Goal: Transaction & Acquisition: Obtain resource

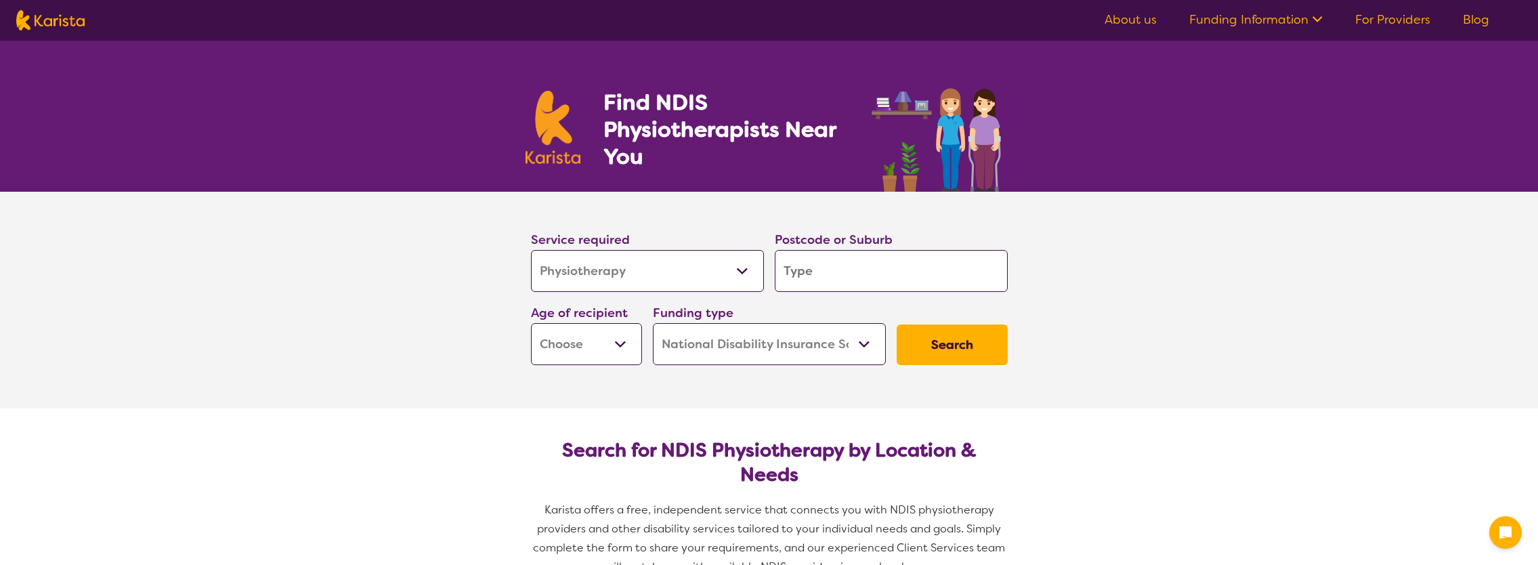
select select "Physiotherapy"
select select "NDIS"
select select "Physiotherapy"
select select "NDIS"
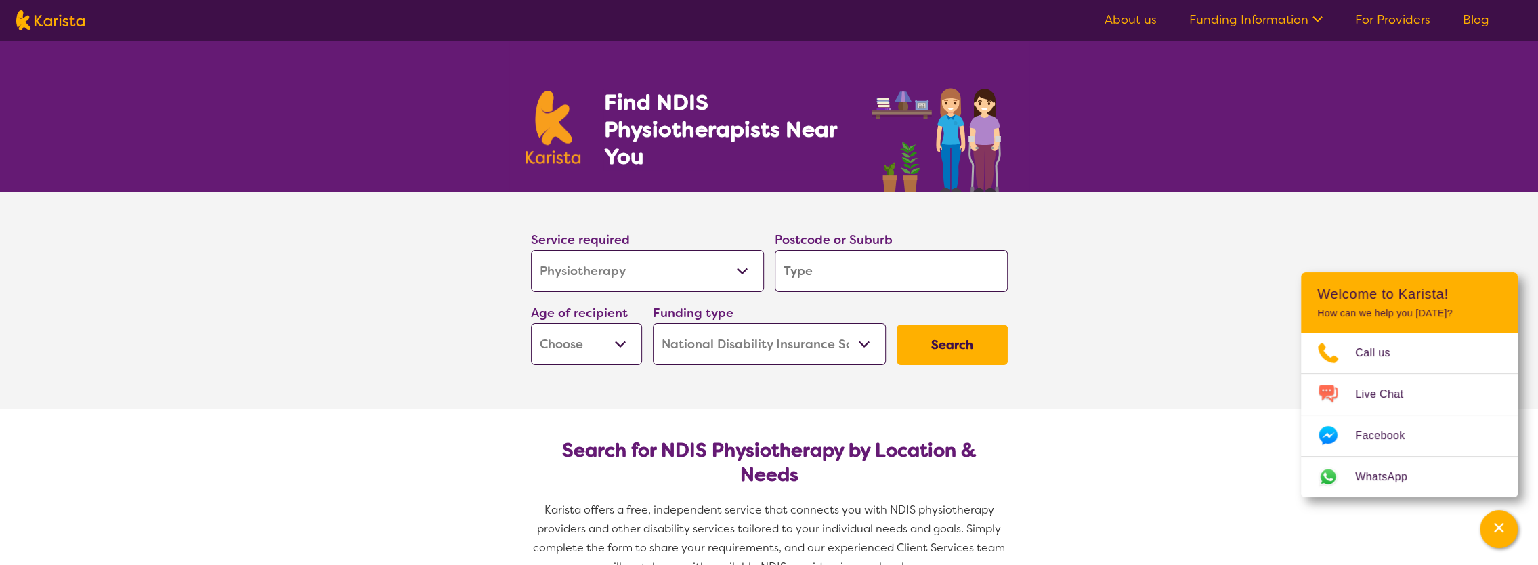
click at [848, 270] on input "search" at bounding box center [891, 271] width 233 height 42
type input "h"
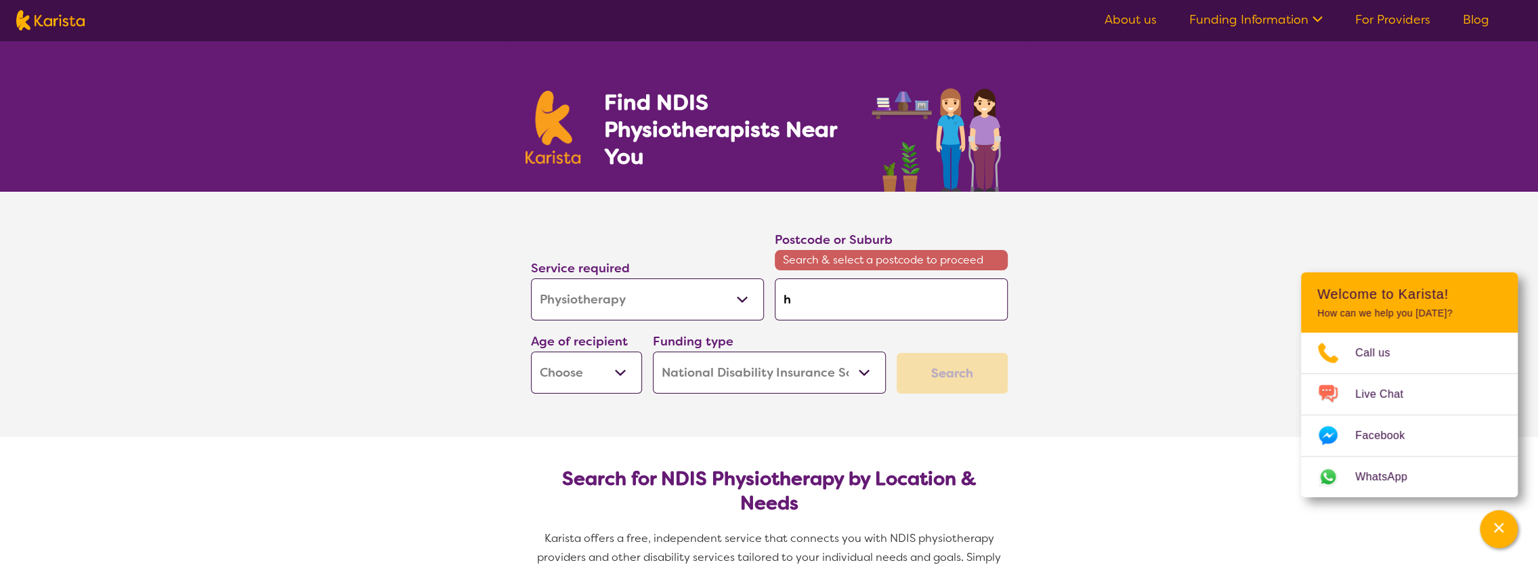
type input "hu"
type input "hur"
type input "hurs"
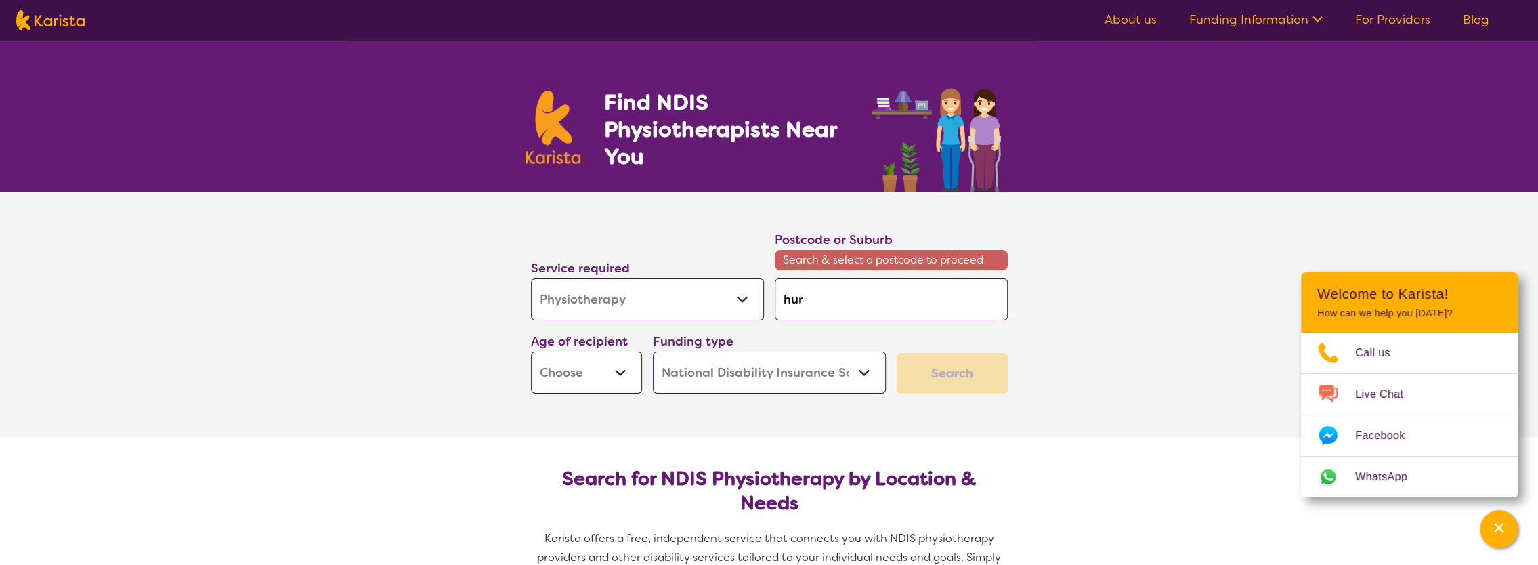
type input "hurs"
type input "hurst"
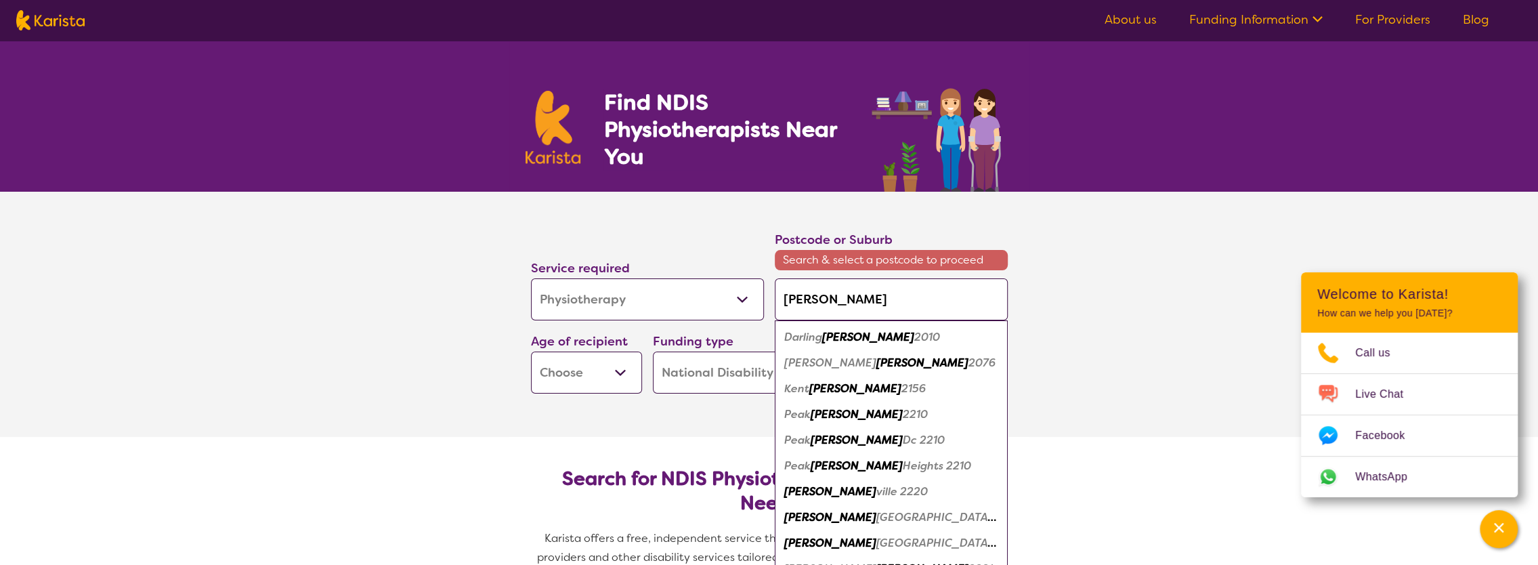
type input "hurstv"
type input "hurstvi"
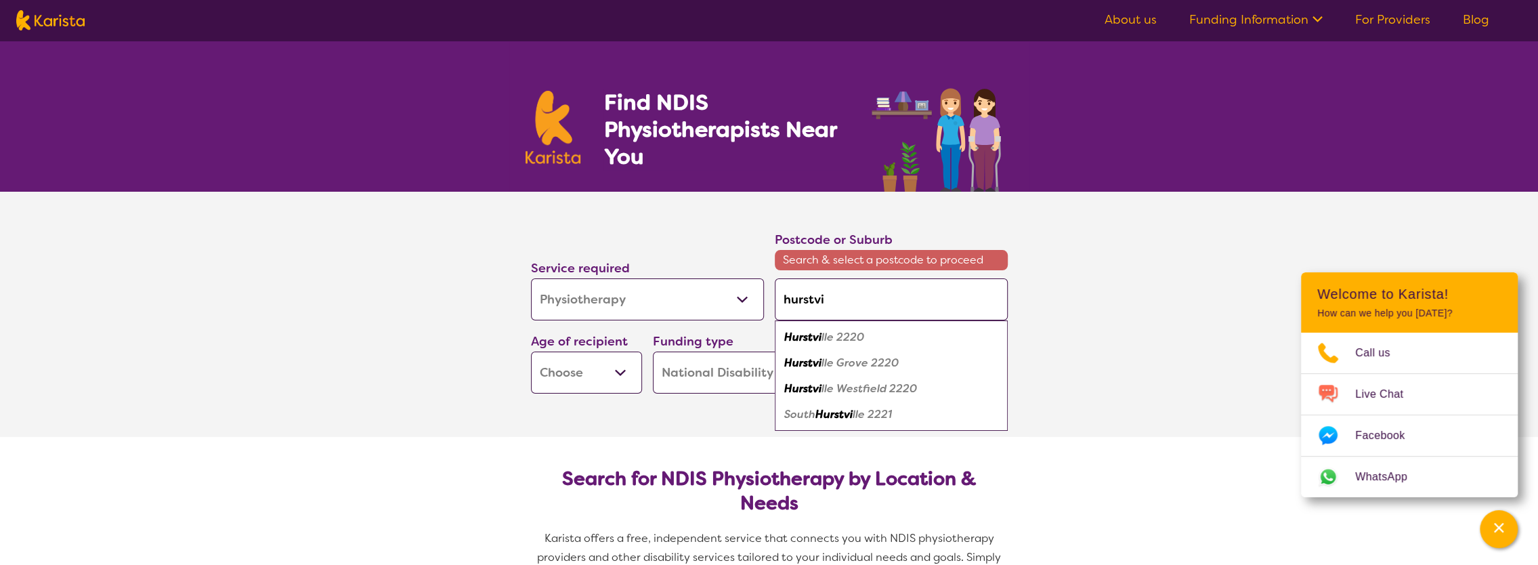
click at [840, 335] on em "lle 2220" at bounding box center [842, 337] width 43 height 14
type input "2220"
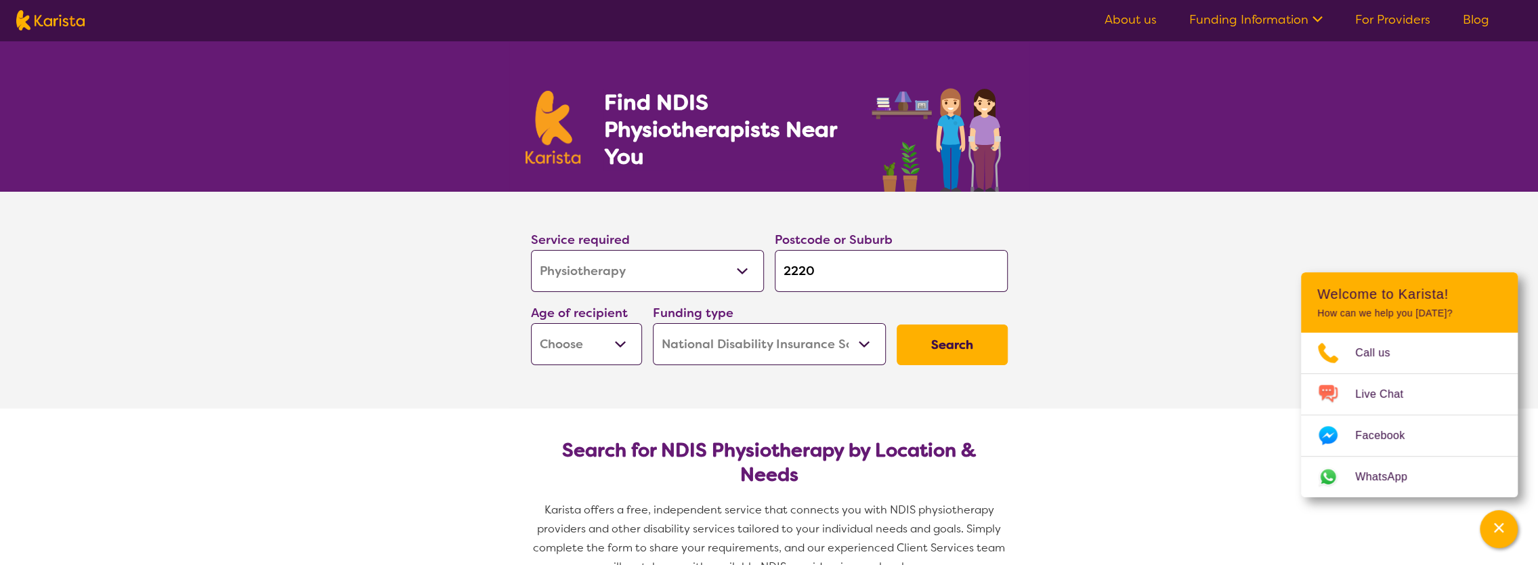
click at [601, 348] on select "Early Childhood - 0 to 9 Child - 10 to 11 Adolescent - 12 to 17 Adult - 18 to 6…" at bounding box center [586, 344] width 111 height 42
click at [970, 347] on button "Search" at bounding box center [952, 344] width 111 height 41
click at [611, 344] on select "Early Childhood - 0 to 9 Child - 10 to 11 Adolescent - 12 to 17 Adult - 18 to 6…" at bounding box center [586, 344] width 111 height 42
select select "AD"
click at [531, 323] on select "Early Childhood - 0 to 9 Child - 10 to 11 Adolescent - 12 to 17 Adult - 18 to 6…" at bounding box center [586, 344] width 111 height 42
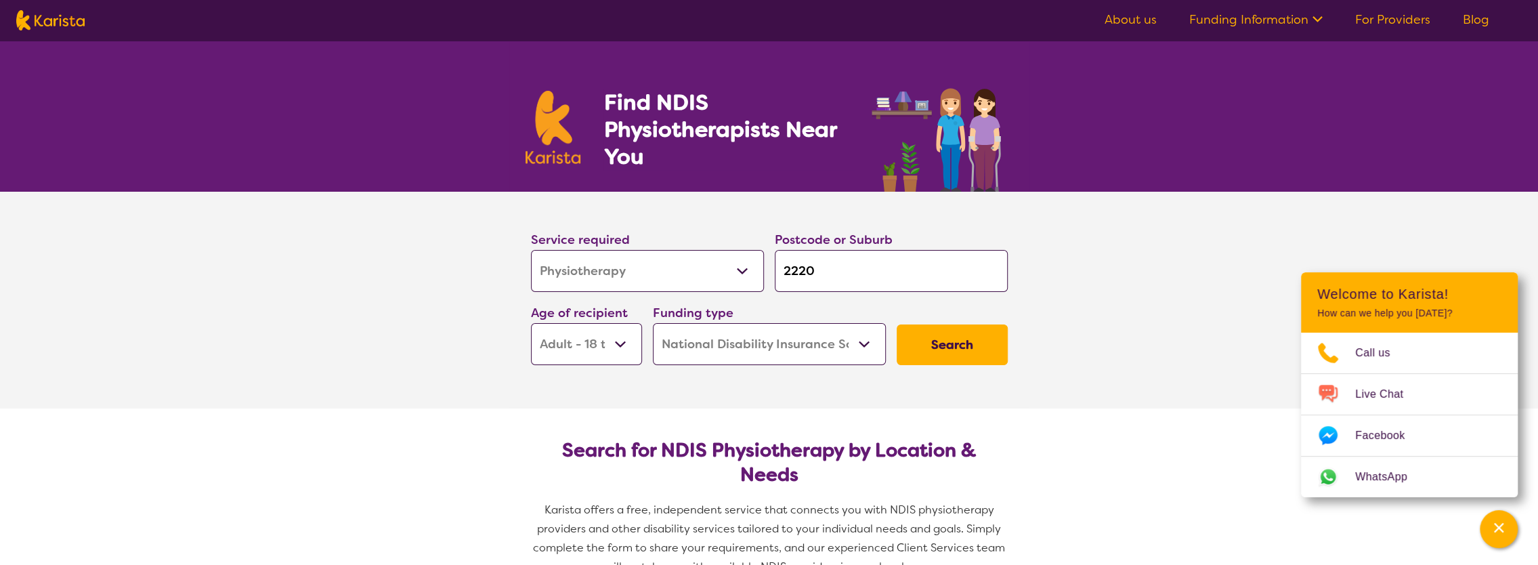
select select "AD"
click at [950, 344] on button "Search" at bounding box center [952, 344] width 111 height 41
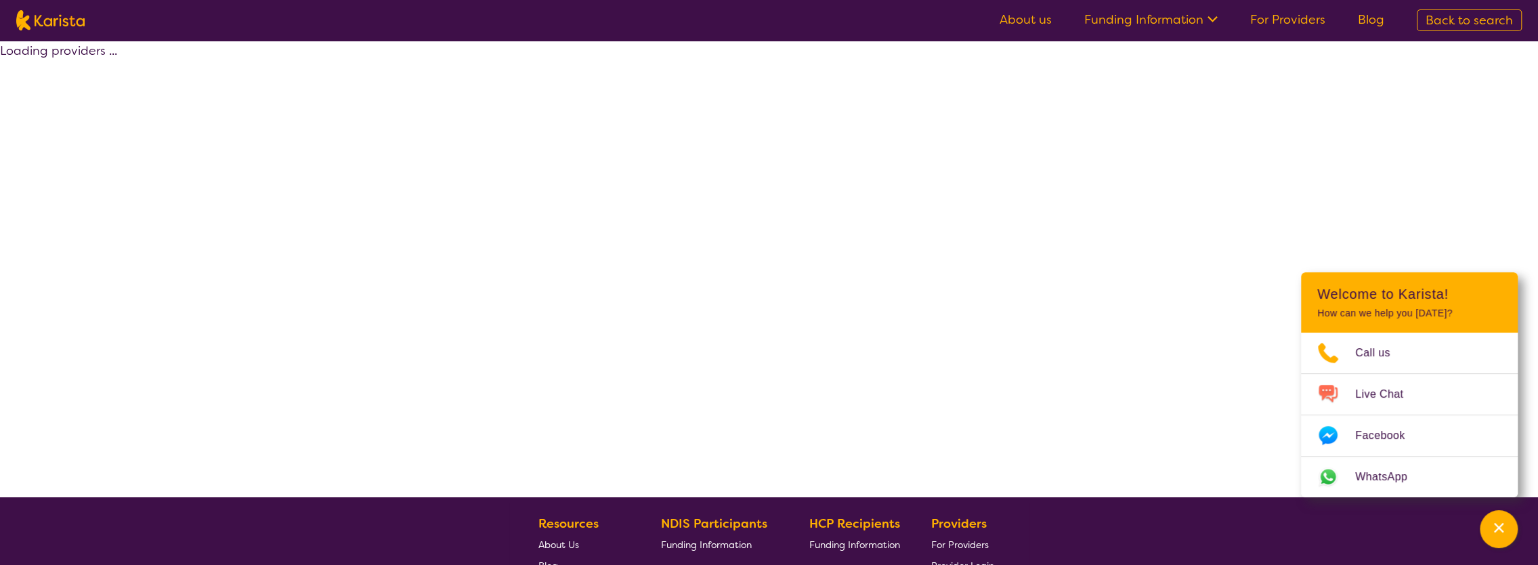
select select "by_score"
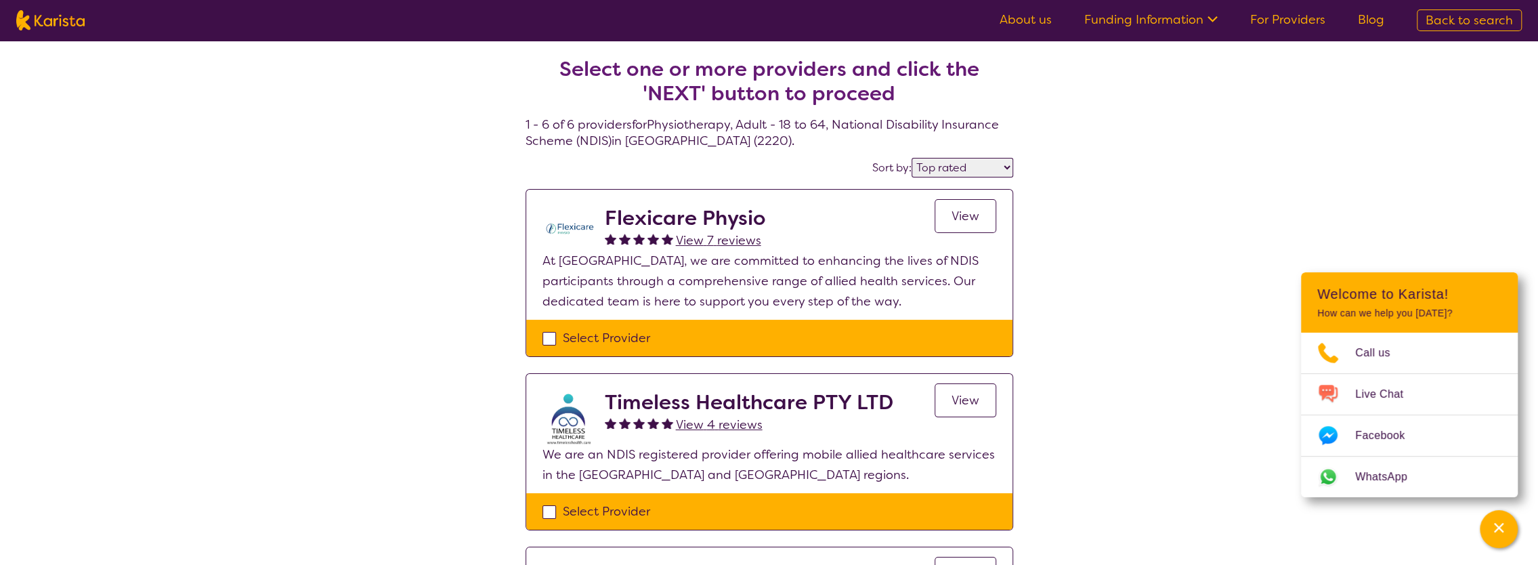
click at [964, 225] on link "View" at bounding box center [965, 216] width 62 height 34
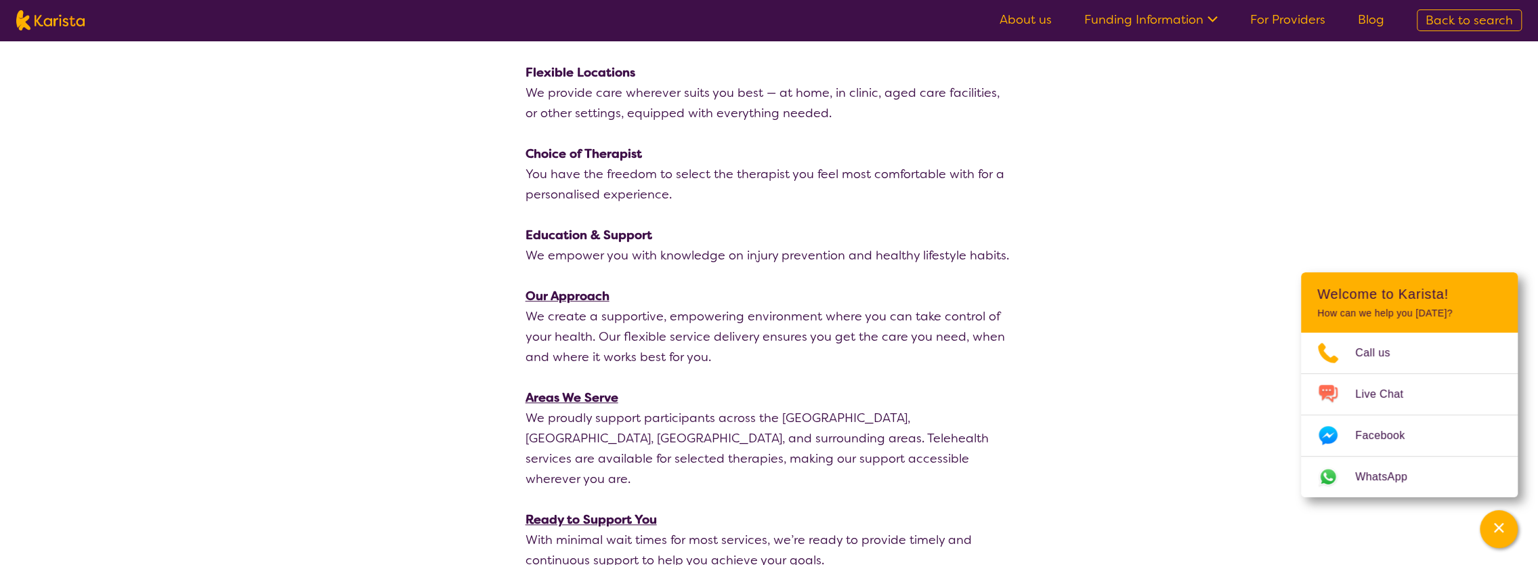
scroll to position [406, 0]
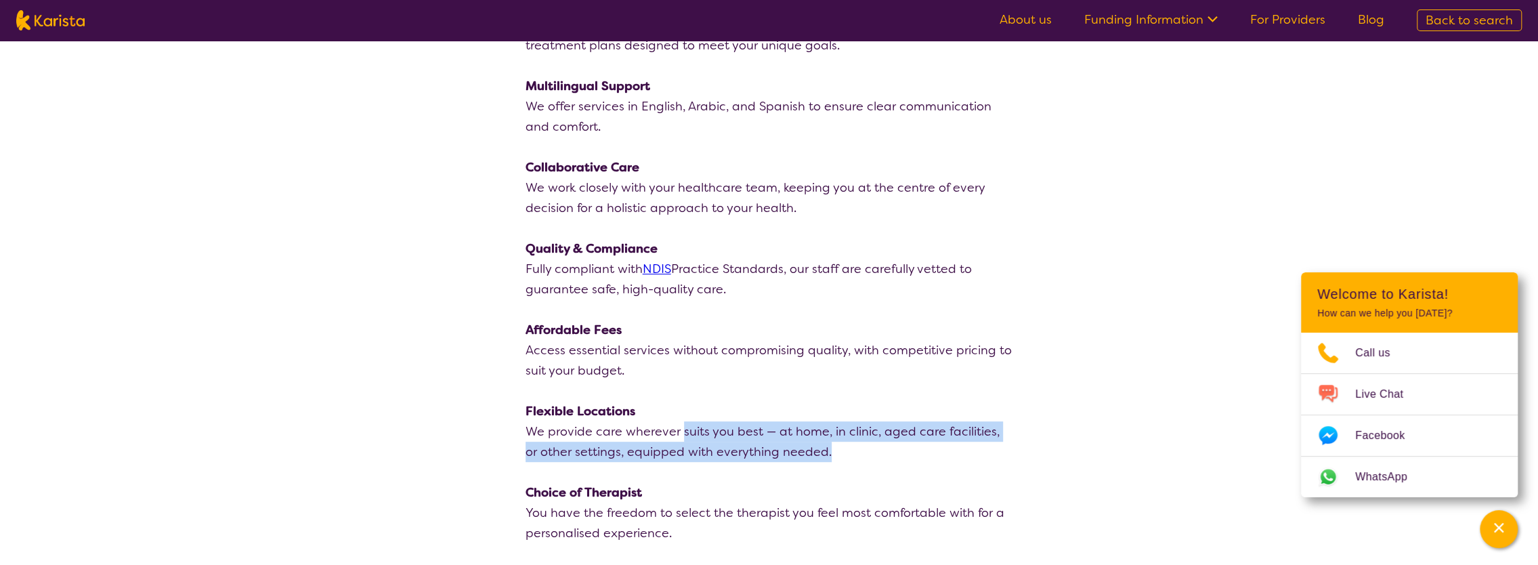
drag, startPoint x: 684, startPoint y: 433, endPoint x: 858, endPoint y: 446, distance: 174.5
click at [858, 446] on p "We provide care wherever suits you best — at home, in clinic, aged care facilit…" at bounding box center [769, 441] width 488 height 41
drag, startPoint x: 858, startPoint y: 446, endPoint x: 858, endPoint y: 454, distance: 7.4
click at [858, 454] on p "We provide care wherever suits you best — at home, in clinic, aged care facilit…" at bounding box center [769, 441] width 488 height 41
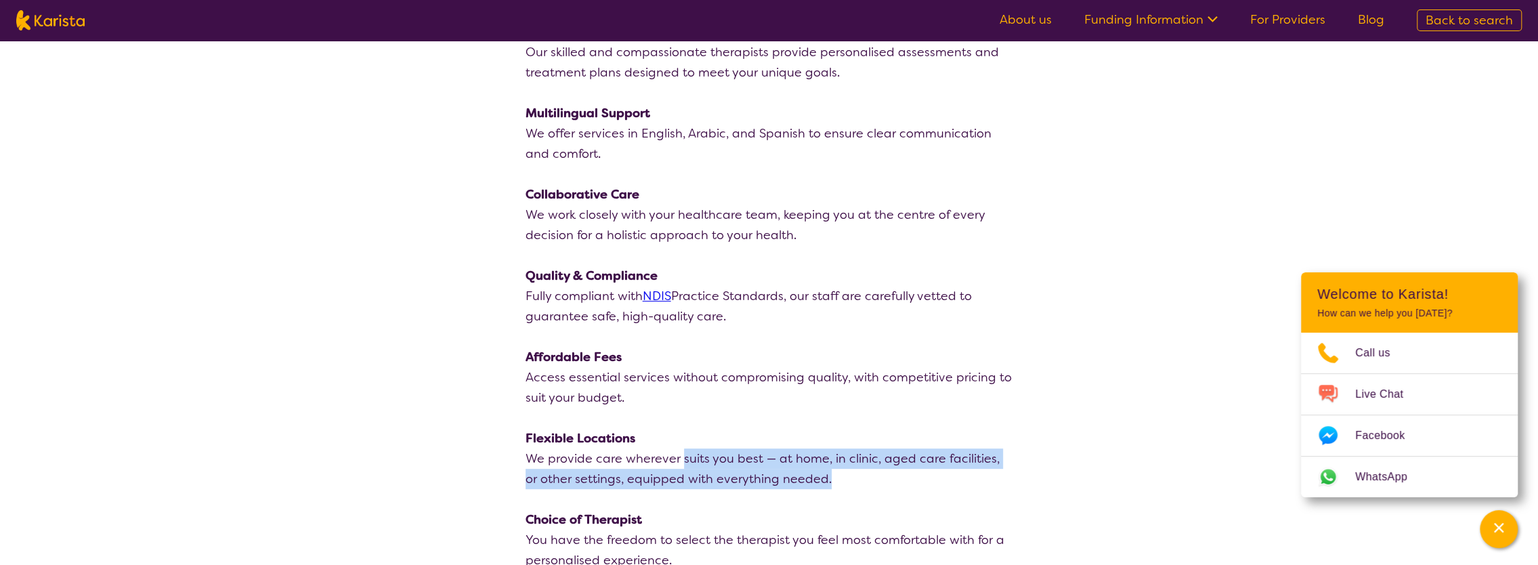
scroll to position [542, 0]
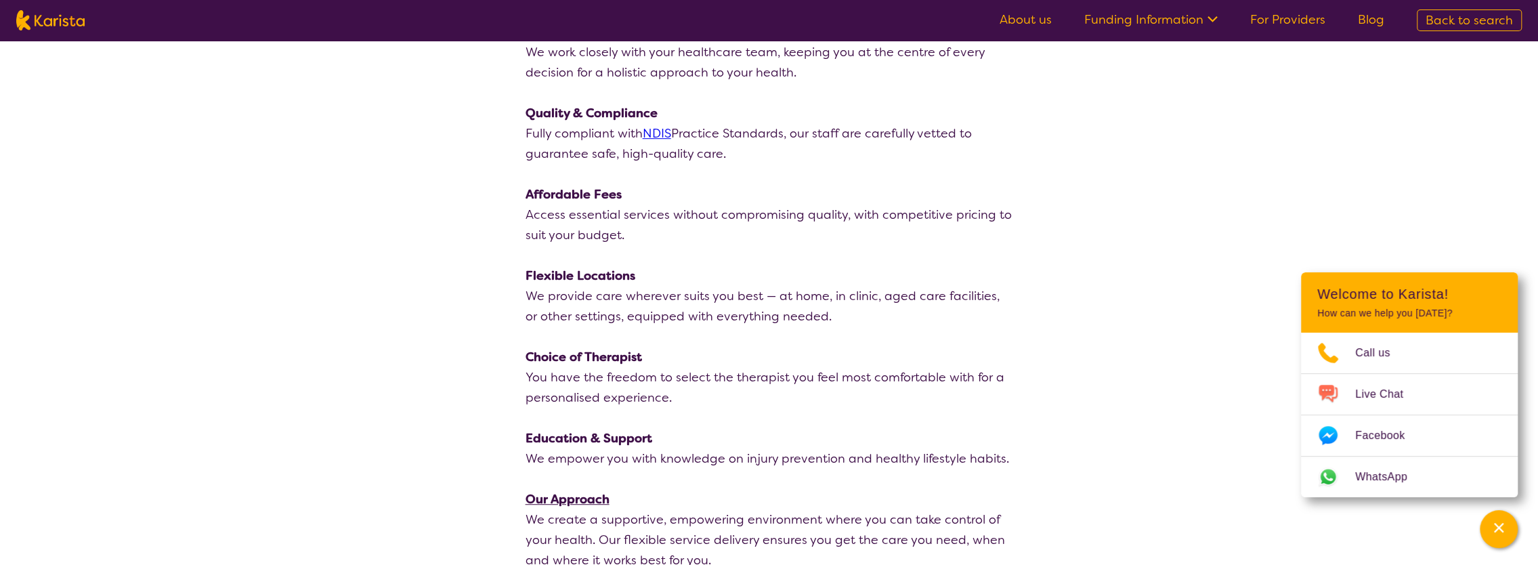
click at [816, 360] on p "Choice of Therapist" at bounding box center [769, 357] width 488 height 20
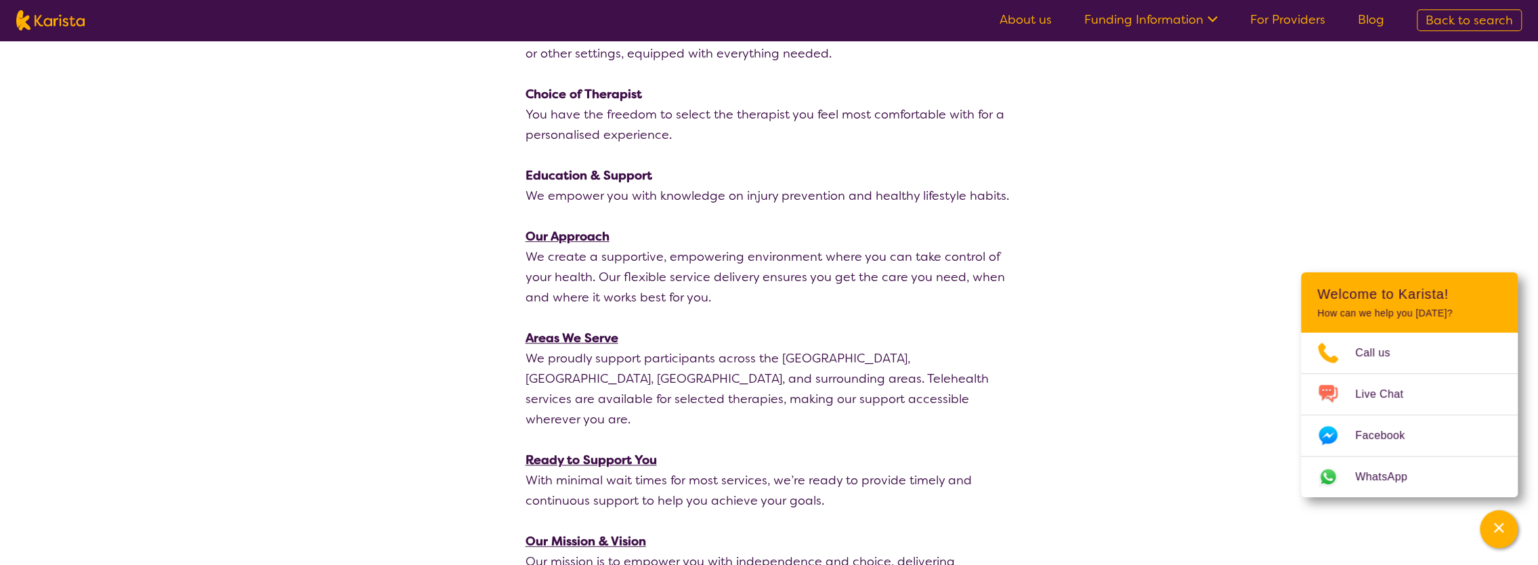
scroll to position [880, 0]
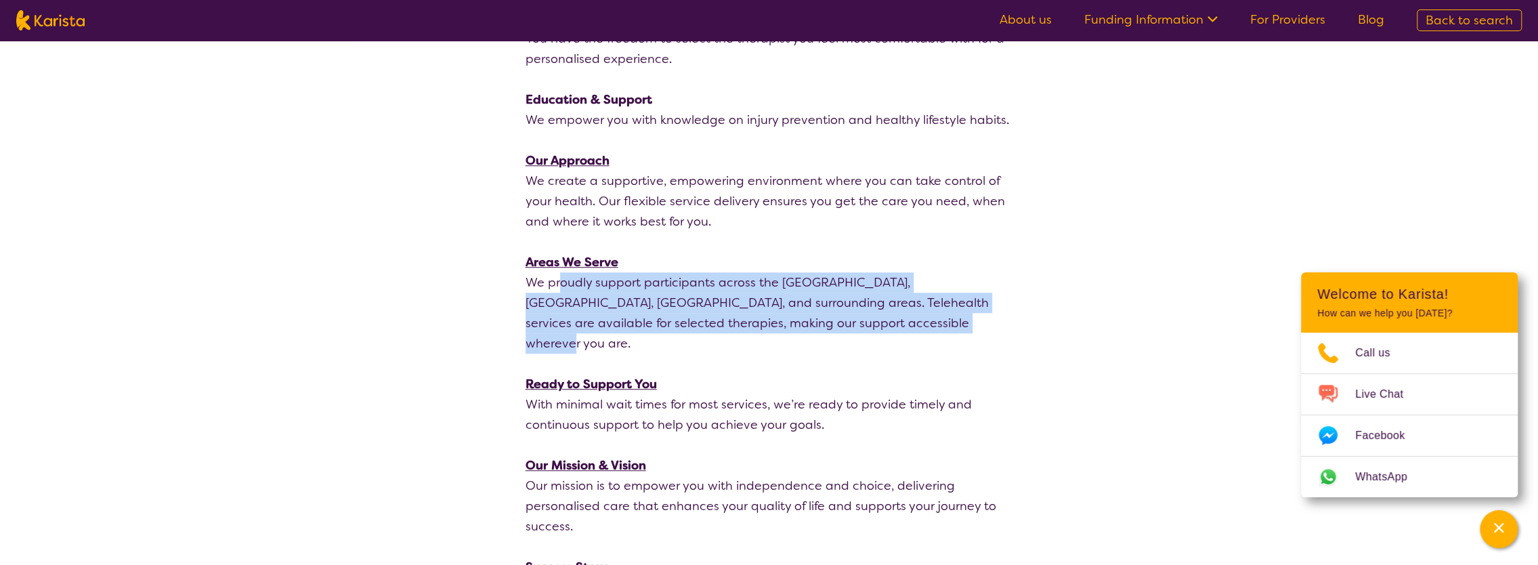
drag, startPoint x: 560, startPoint y: 283, endPoint x: 890, endPoint y: 318, distance: 331.6
click at [890, 318] on p "We proudly support participants across the Lower North Shore, Western Sydney, I…" at bounding box center [769, 312] width 488 height 81
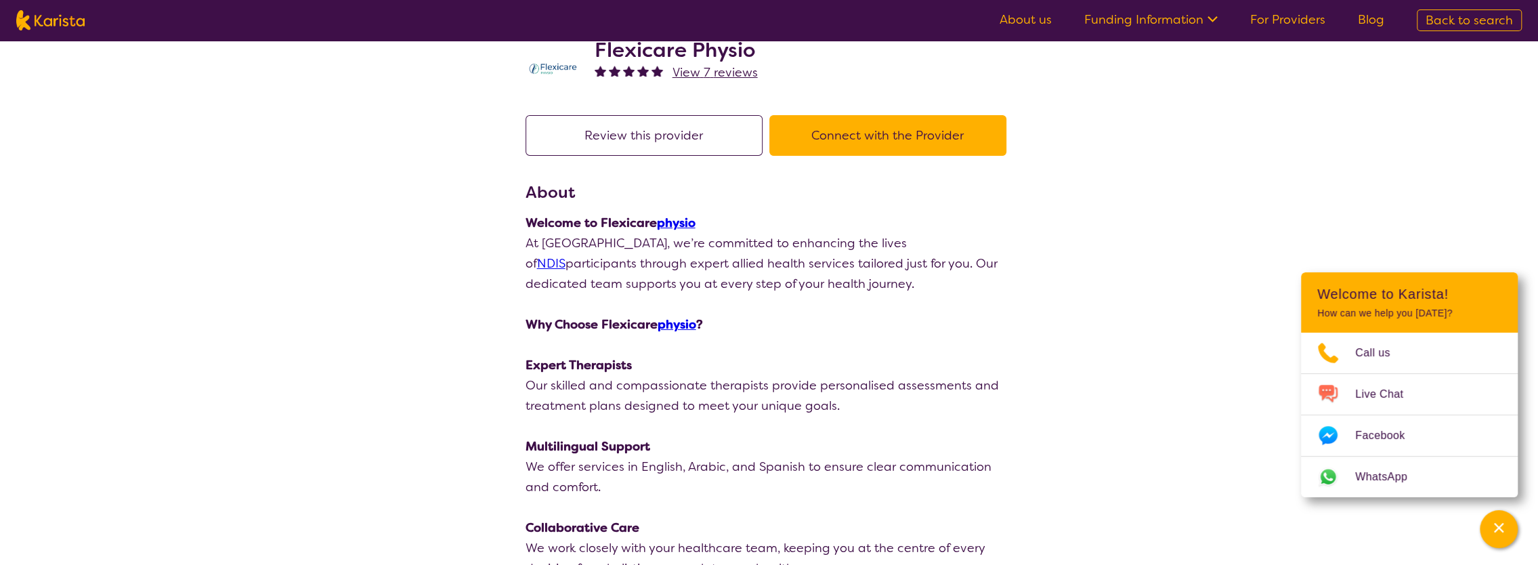
scroll to position [0, 0]
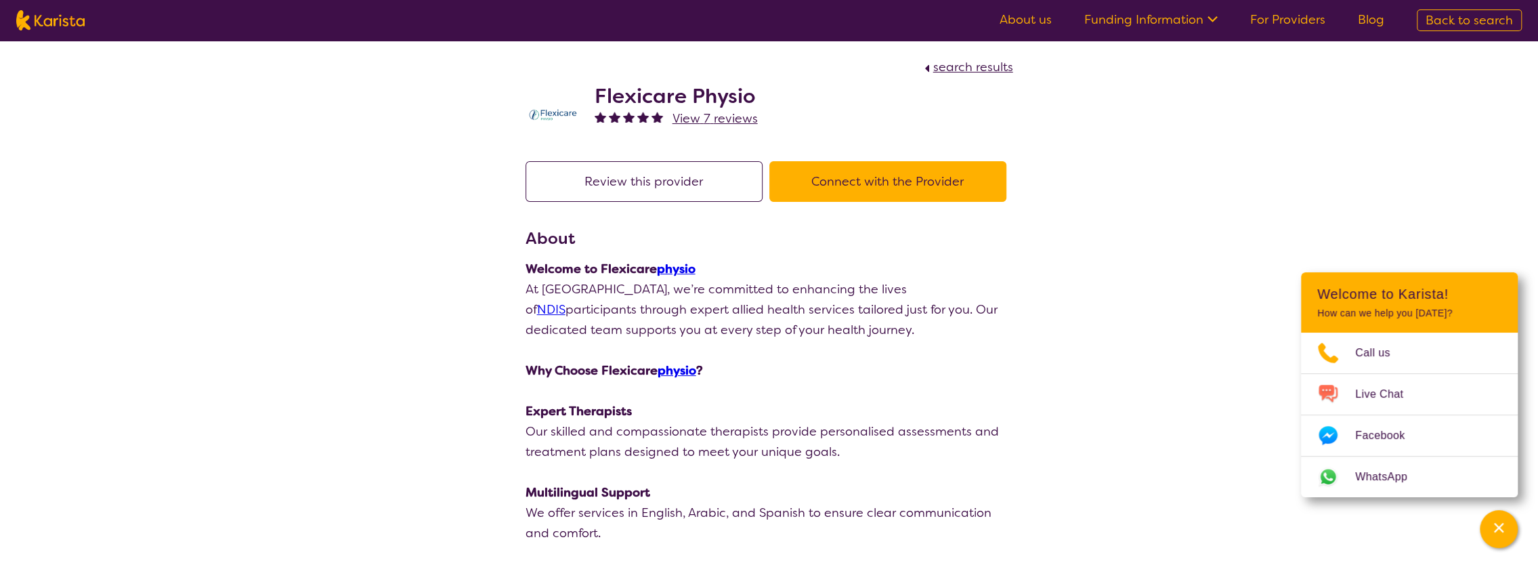
click at [901, 186] on button "Connect with the Provider" at bounding box center [887, 181] width 237 height 41
